Goal: Information Seeking & Learning: Learn about a topic

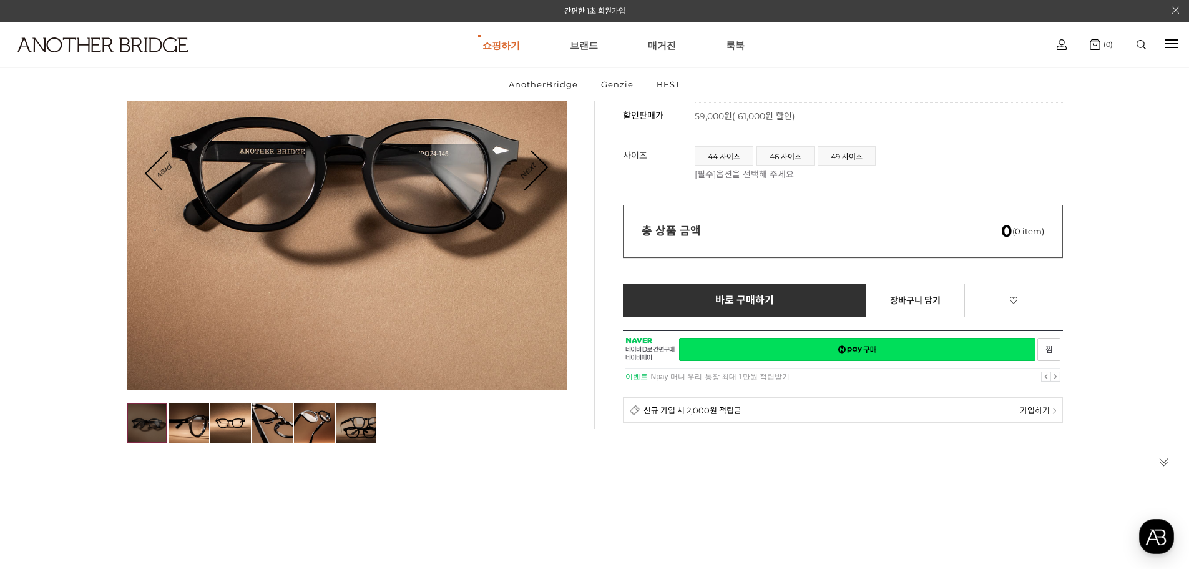
click at [349, 428] on img at bounding box center [356, 423] width 41 height 41
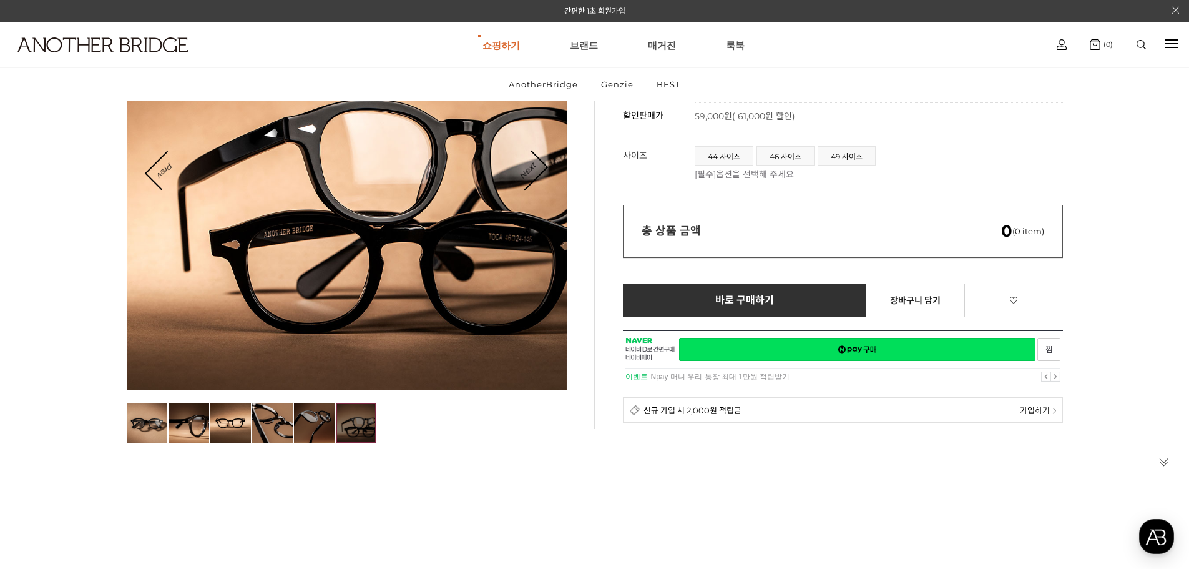
click at [316, 438] on img at bounding box center [314, 423] width 41 height 41
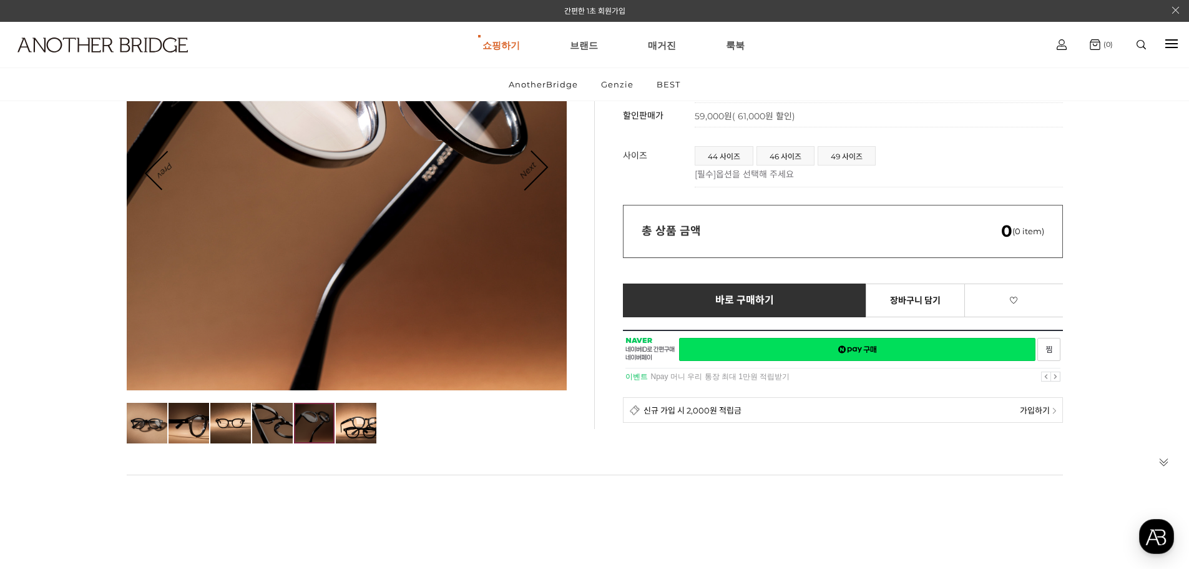
click at [286, 441] on img at bounding box center [272, 423] width 41 height 41
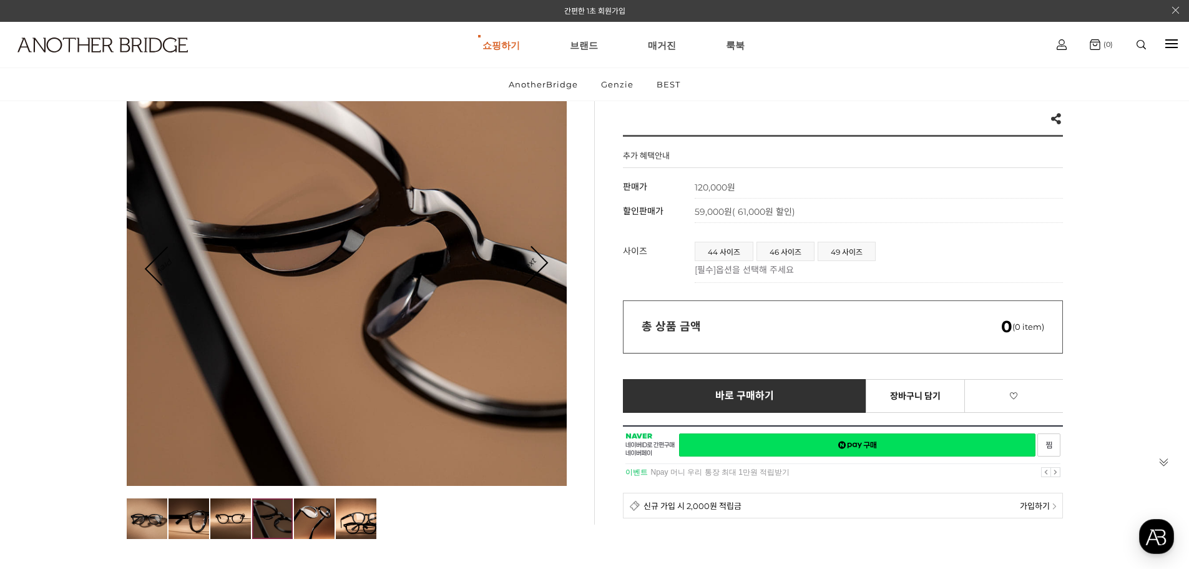
scroll to position [104, 0]
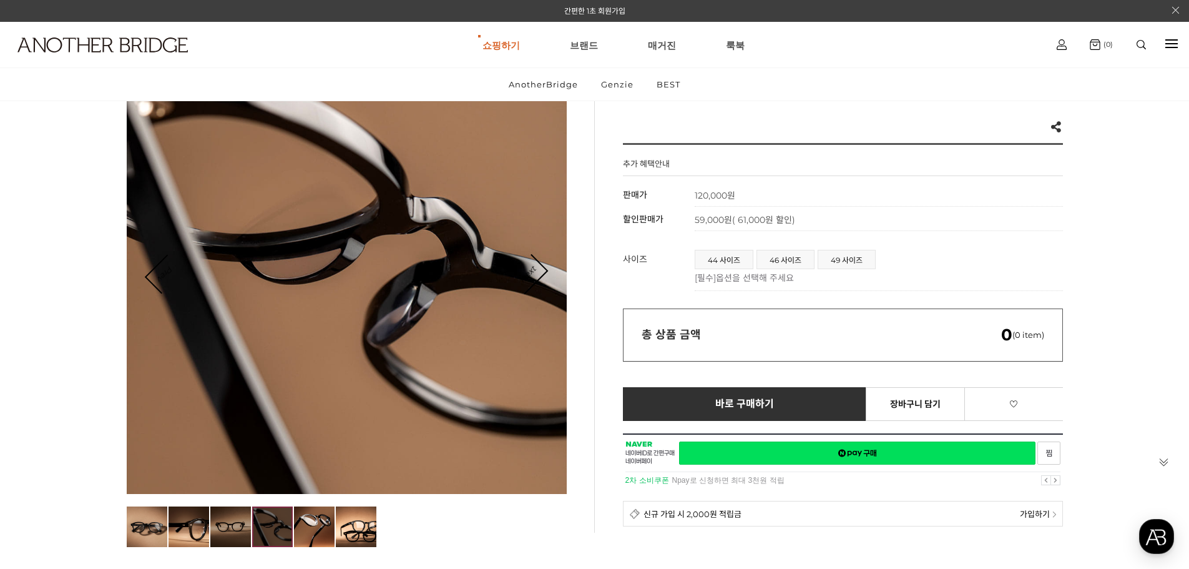
click at [242, 525] on img at bounding box center [230, 526] width 41 height 41
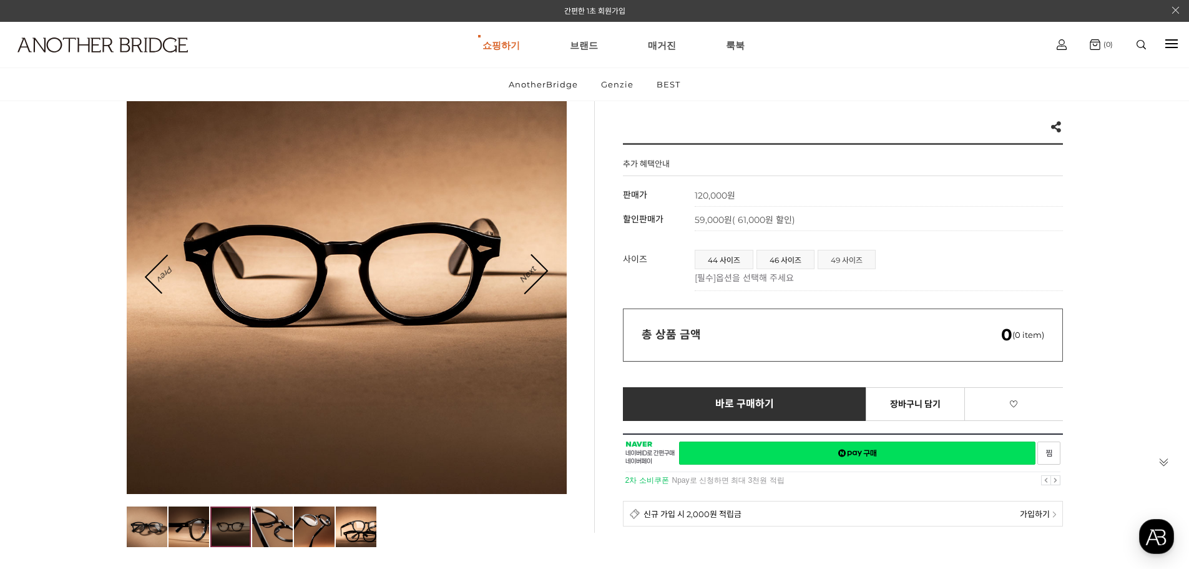
click at [841, 252] on span "49 사이즈" at bounding box center [846, 259] width 57 height 18
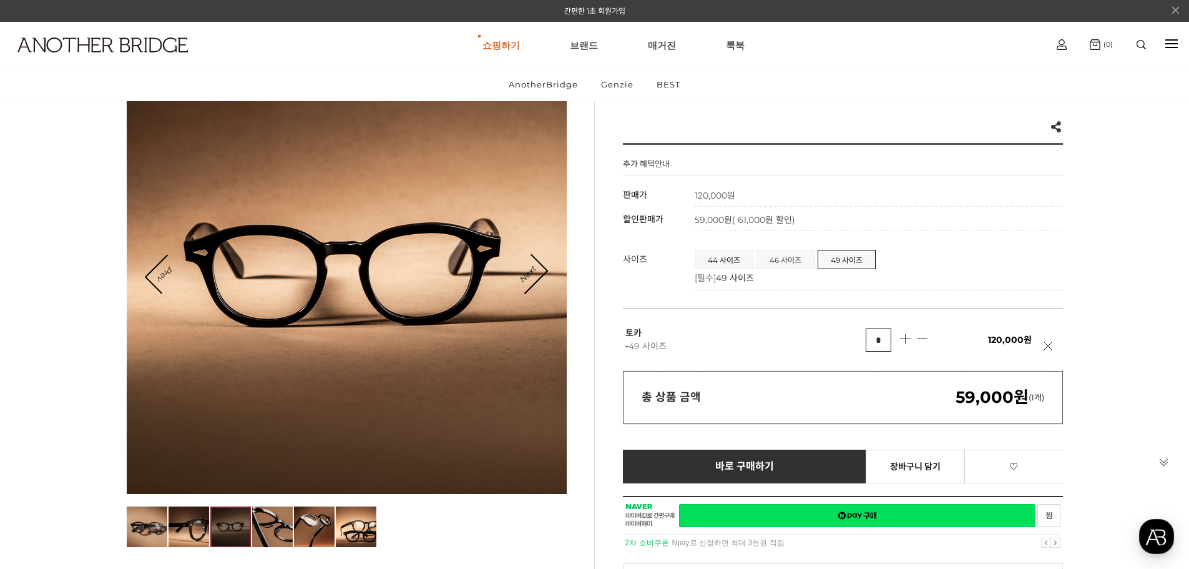
click at [776, 263] on span "46 사이즈" at bounding box center [785, 259] width 57 height 18
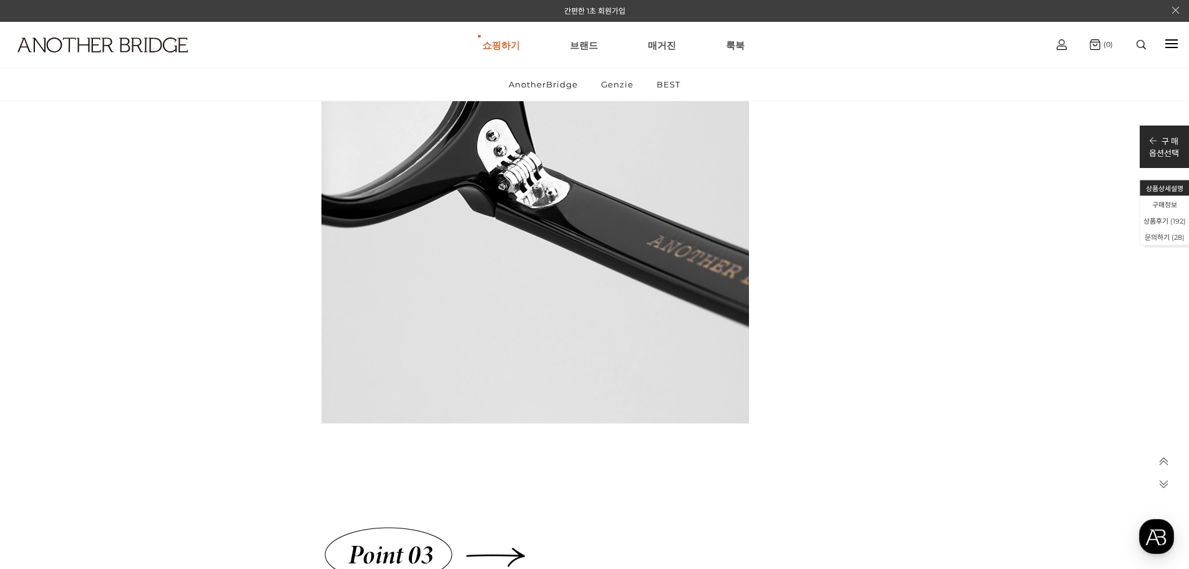
scroll to position [4889, 0]
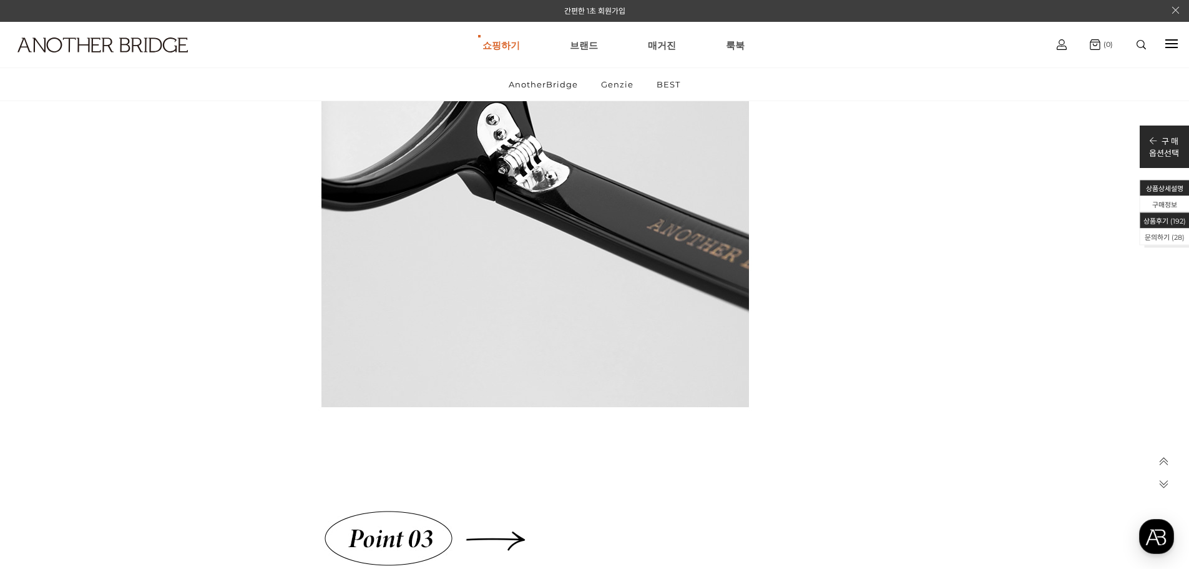
click at [1188, 222] on li "상품후기 ( 192 )" at bounding box center [1164, 220] width 49 height 16
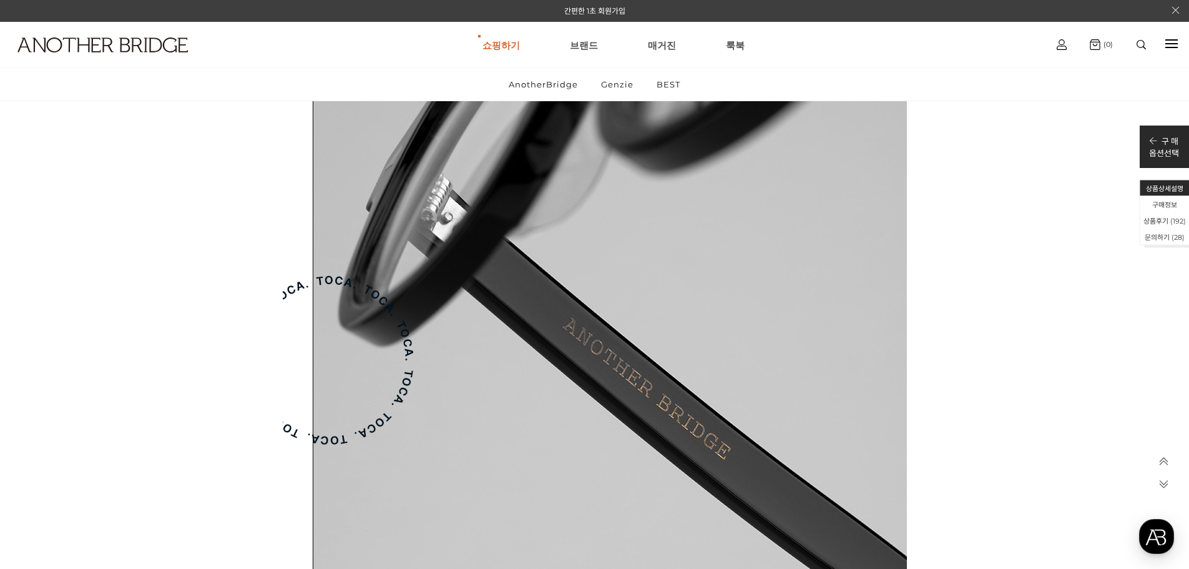
scroll to position [57251, 0]
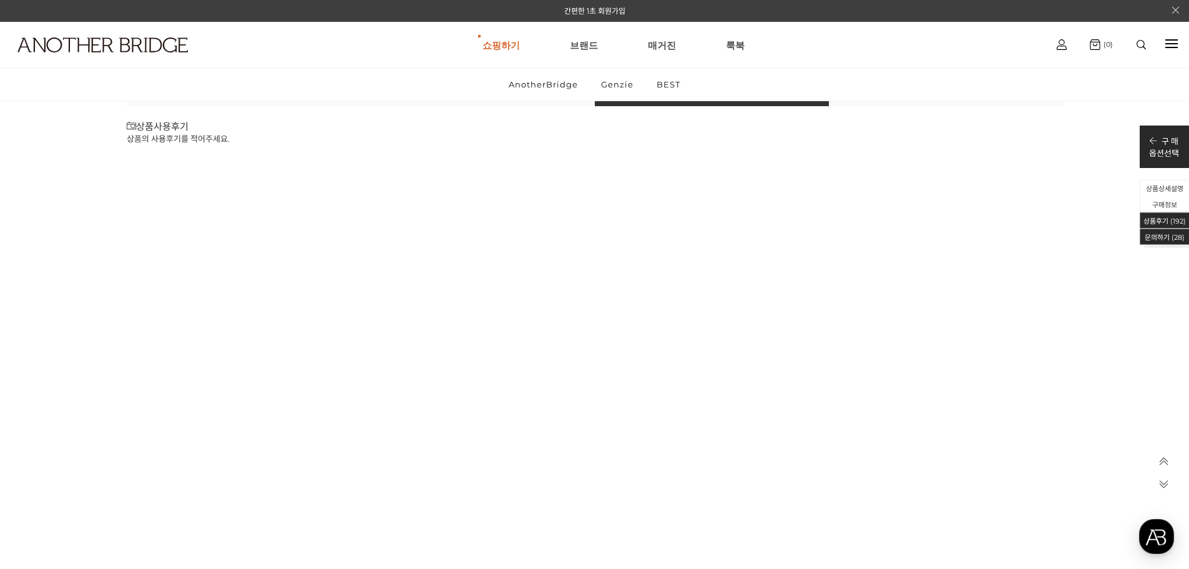
click at [1187, 227] on li "상품후기 ( 192 )" at bounding box center [1164, 220] width 49 height 16
click at [1180, 241] on li "문의하기 (28)" at bounding box center [1164, 236] width 49 height 16
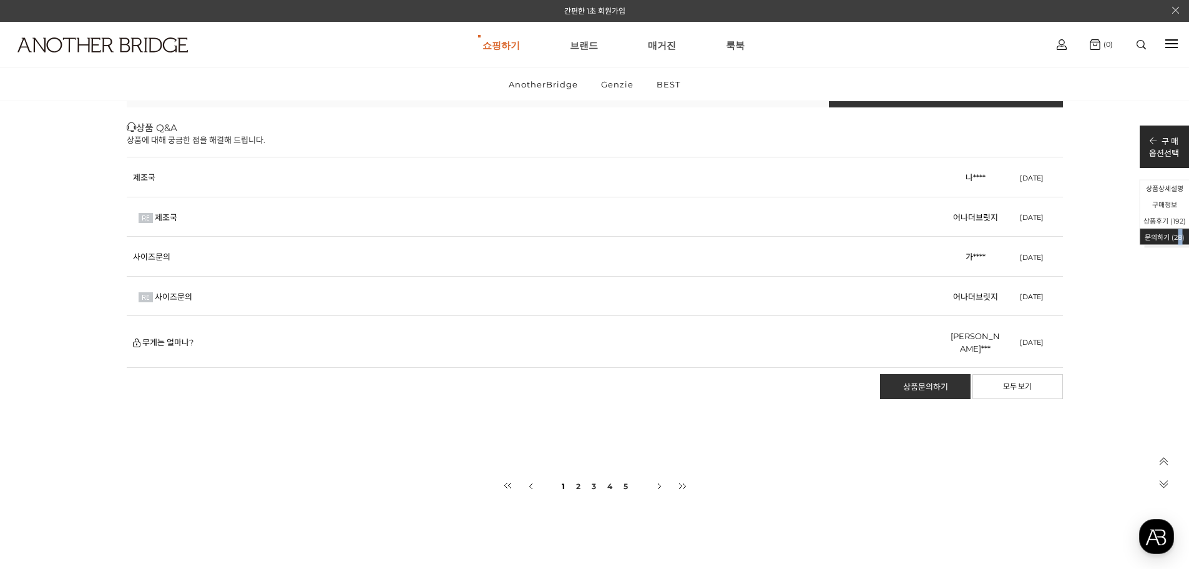
scroll to position [59237, 0]
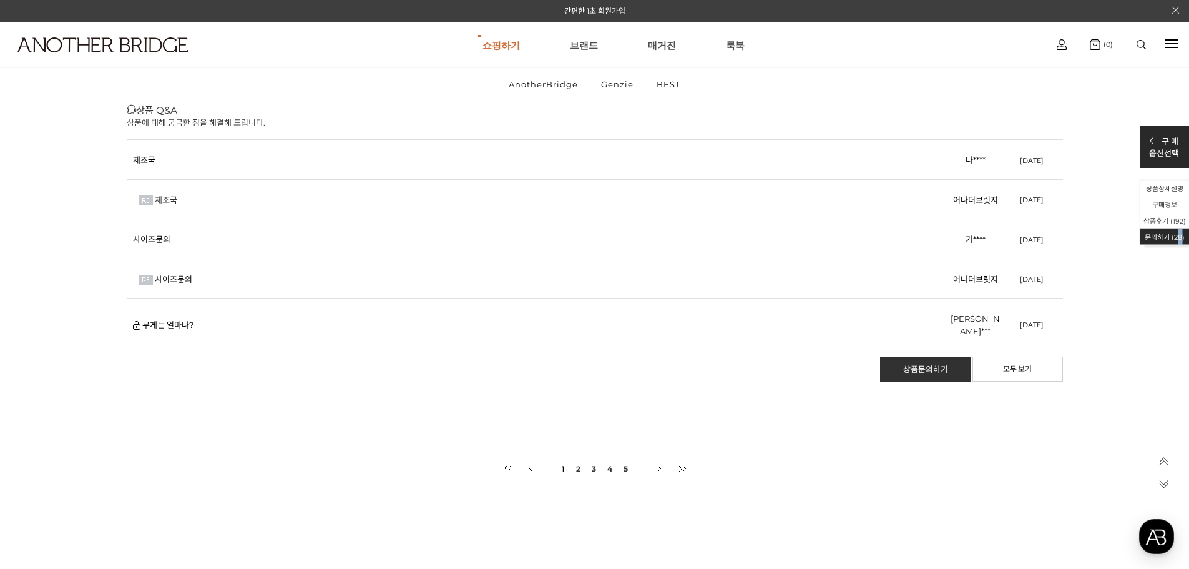
click at [169, 197] on link "제조국" at bounding box center [166, 200] width 22 height 10
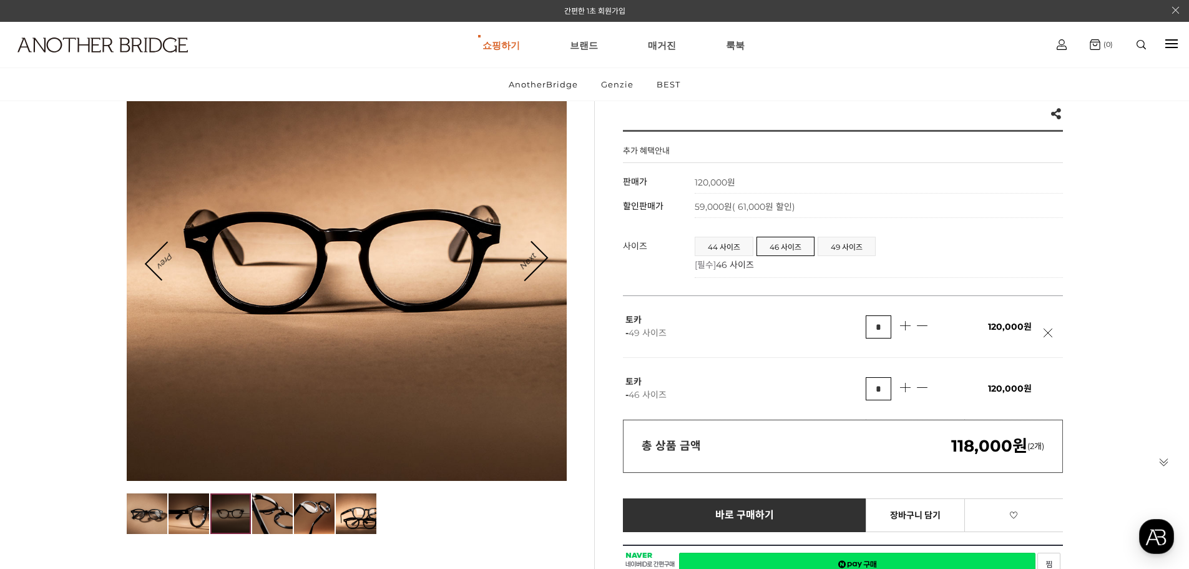
scroll to position [104, 0]
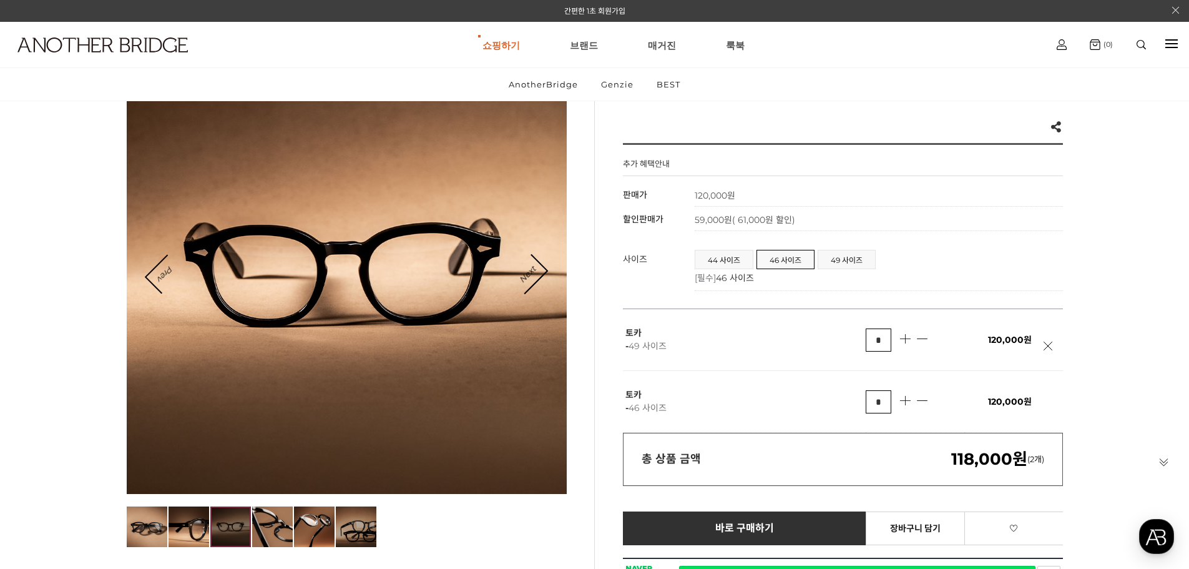
click at [348, 524] on img at bounding box center [356, 526] width 41 height 41
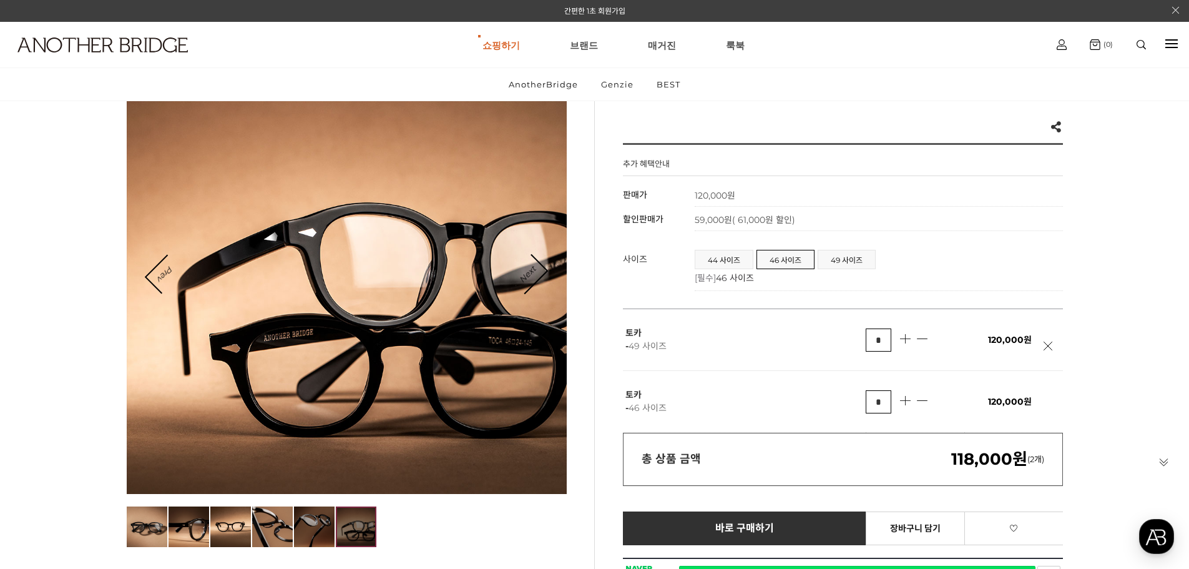
click at [310, 525] on img at bounding box center [314, 526] width 41 height 41
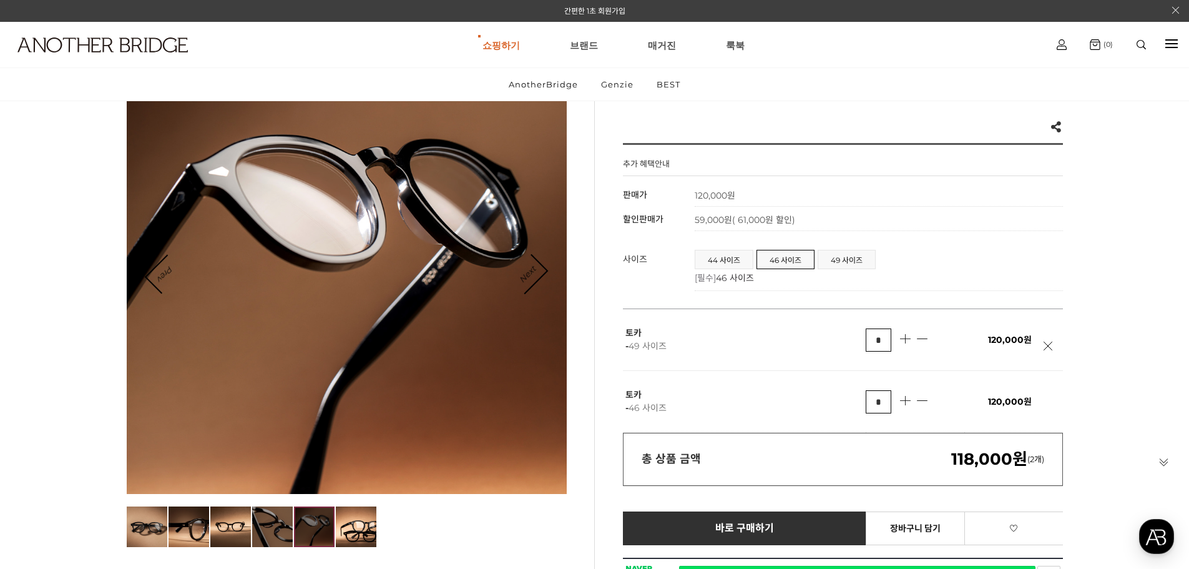
click at [287, 527] on img at bounding box center [272, 526] width 41 height 41
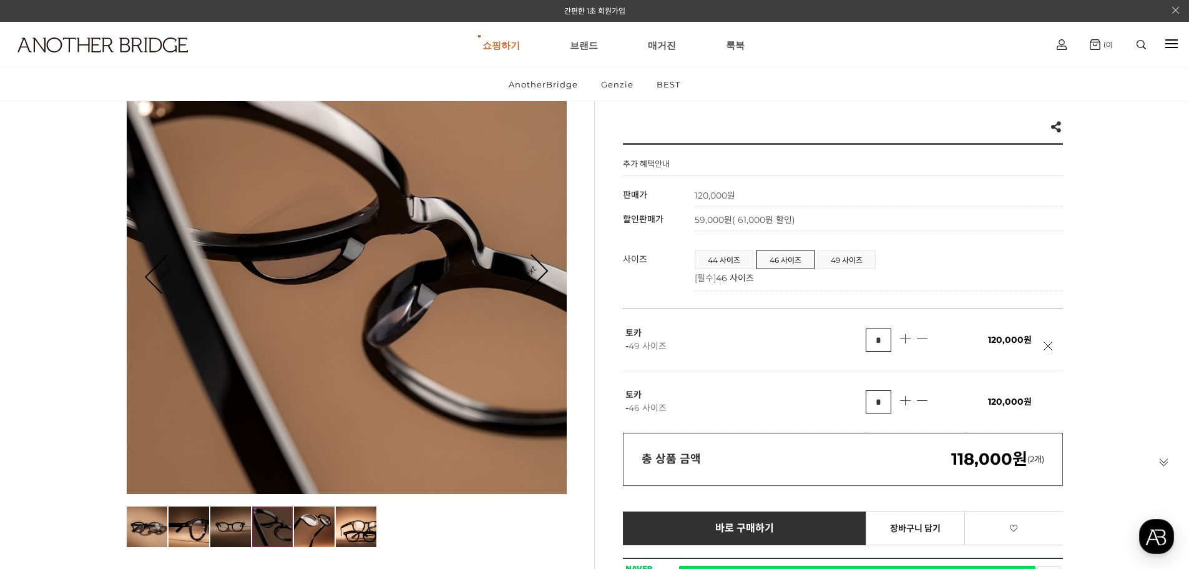
click at [233, 525] on img at bounding box center [230, 526] width 41 height 41
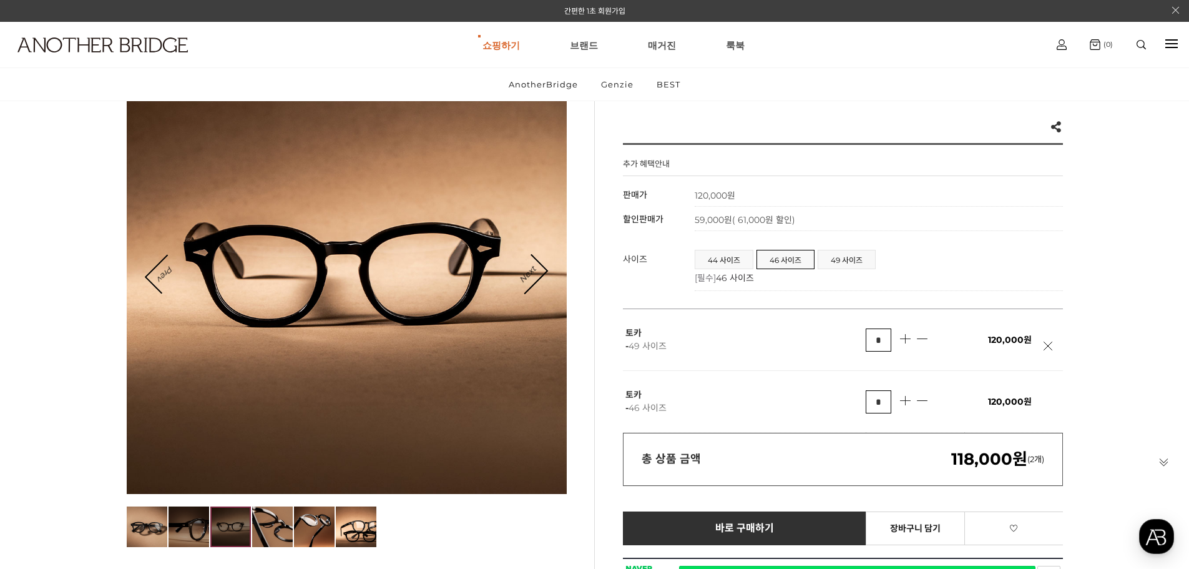
click at [203, 526] on img at bounding box center [189, 526] width 41 height 41
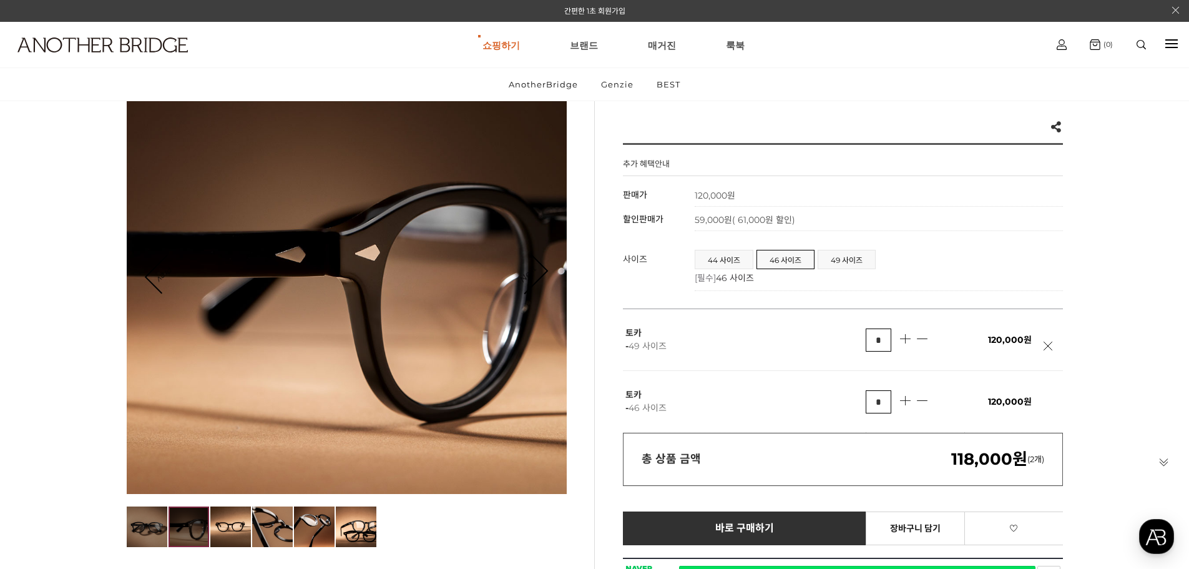
click at [156, 539] on img at bounding box center [147, 526] width 41 height 41
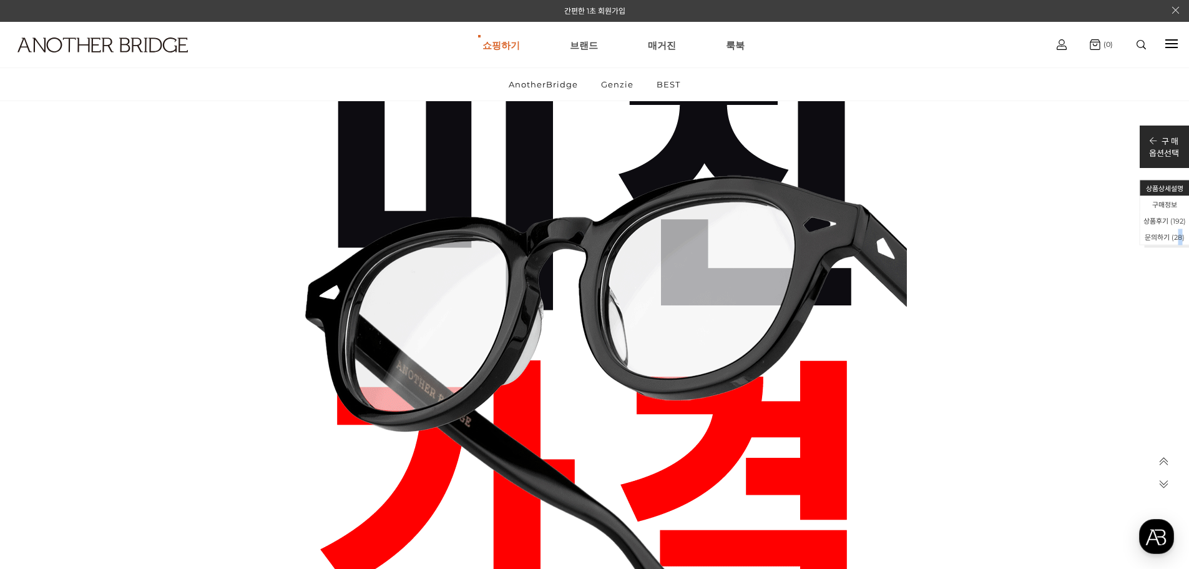
scroll to position [0, 0]
